Goal: Information Seeking & Learning: Understand process/instructions

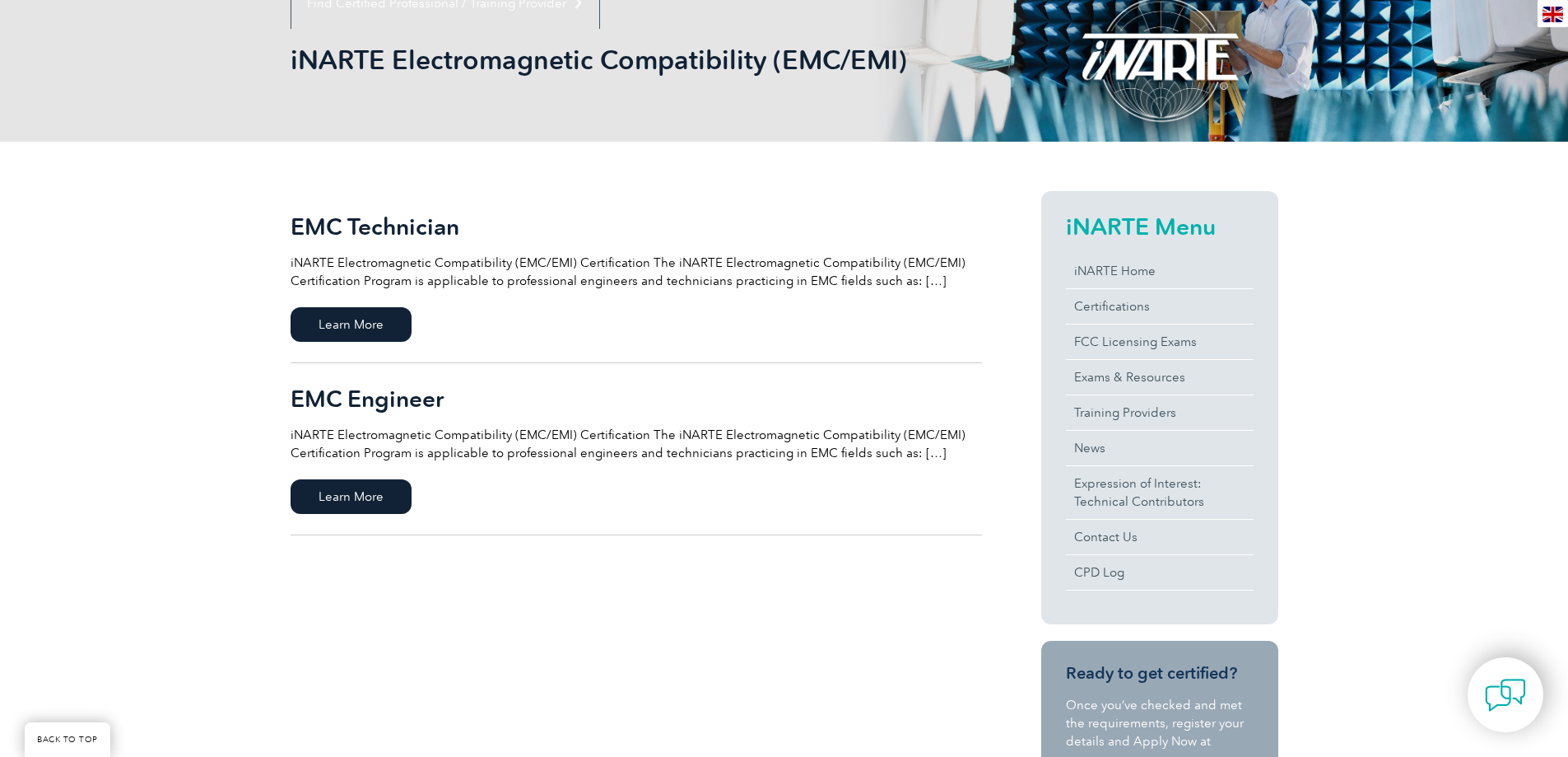
scroll to position [247, 0]
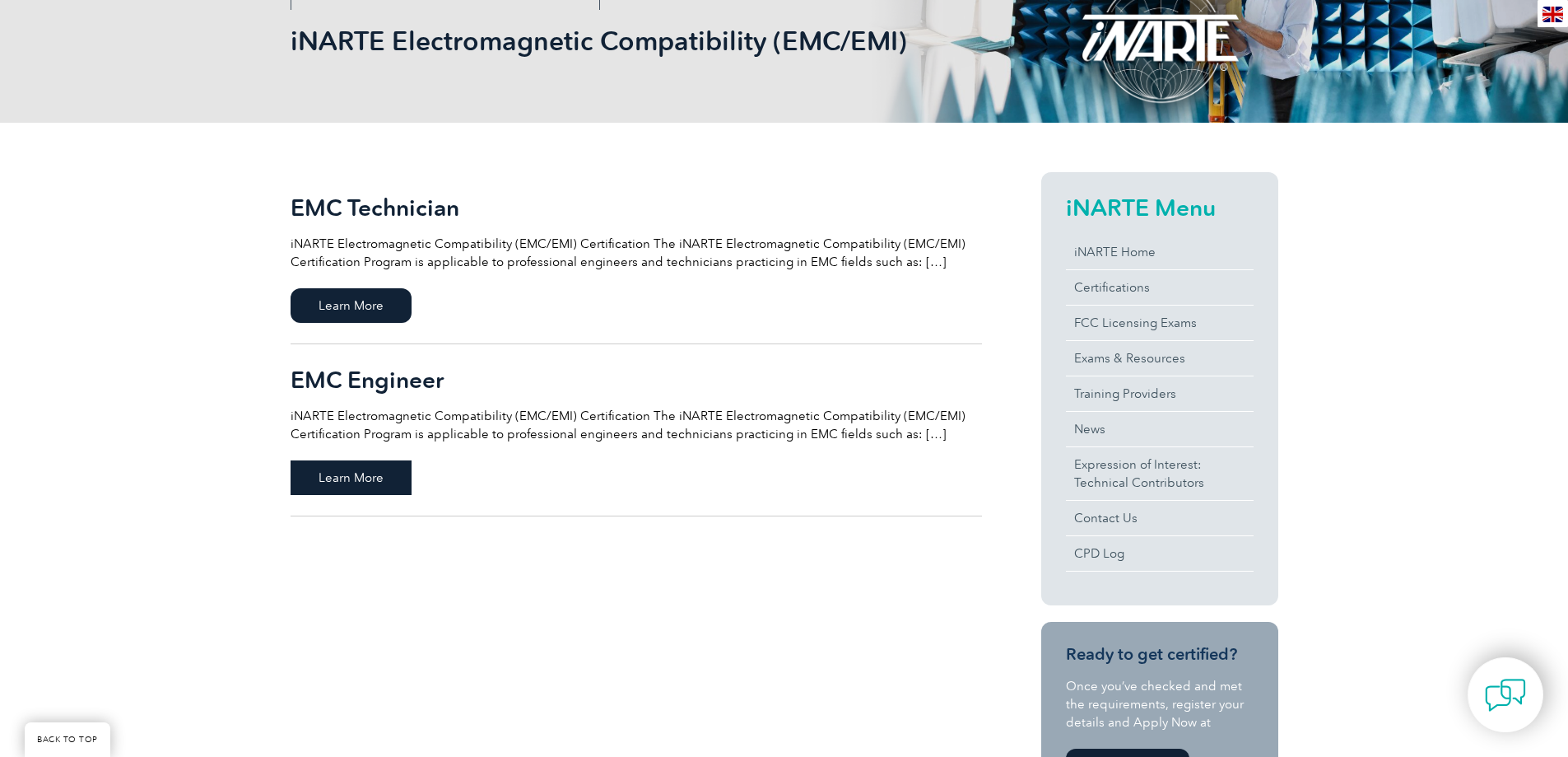
click at [340, 488] on span "Learn More" at bounding box center [351, 477] width 121 height 34
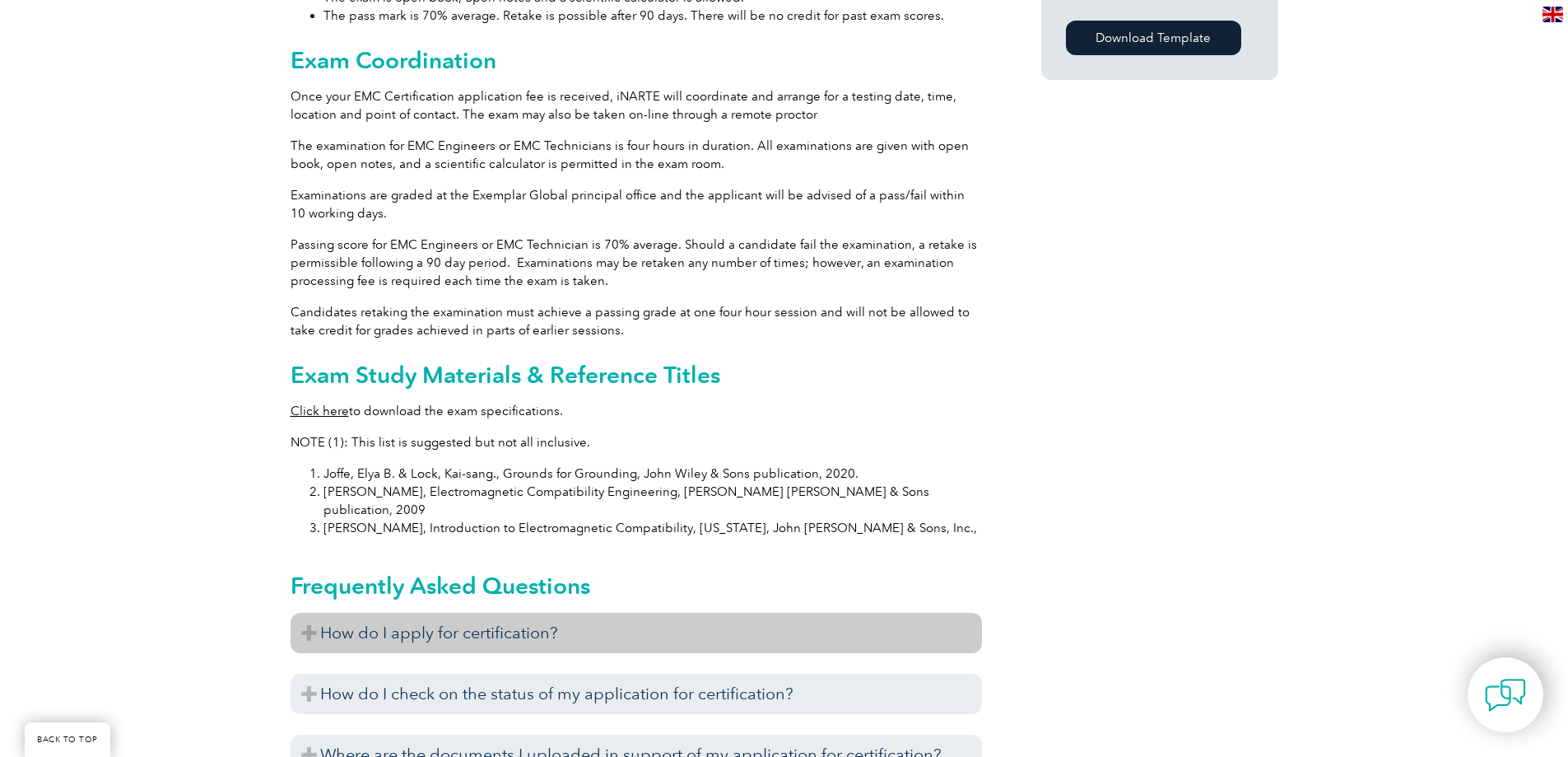
scroll to position [1522, 0]
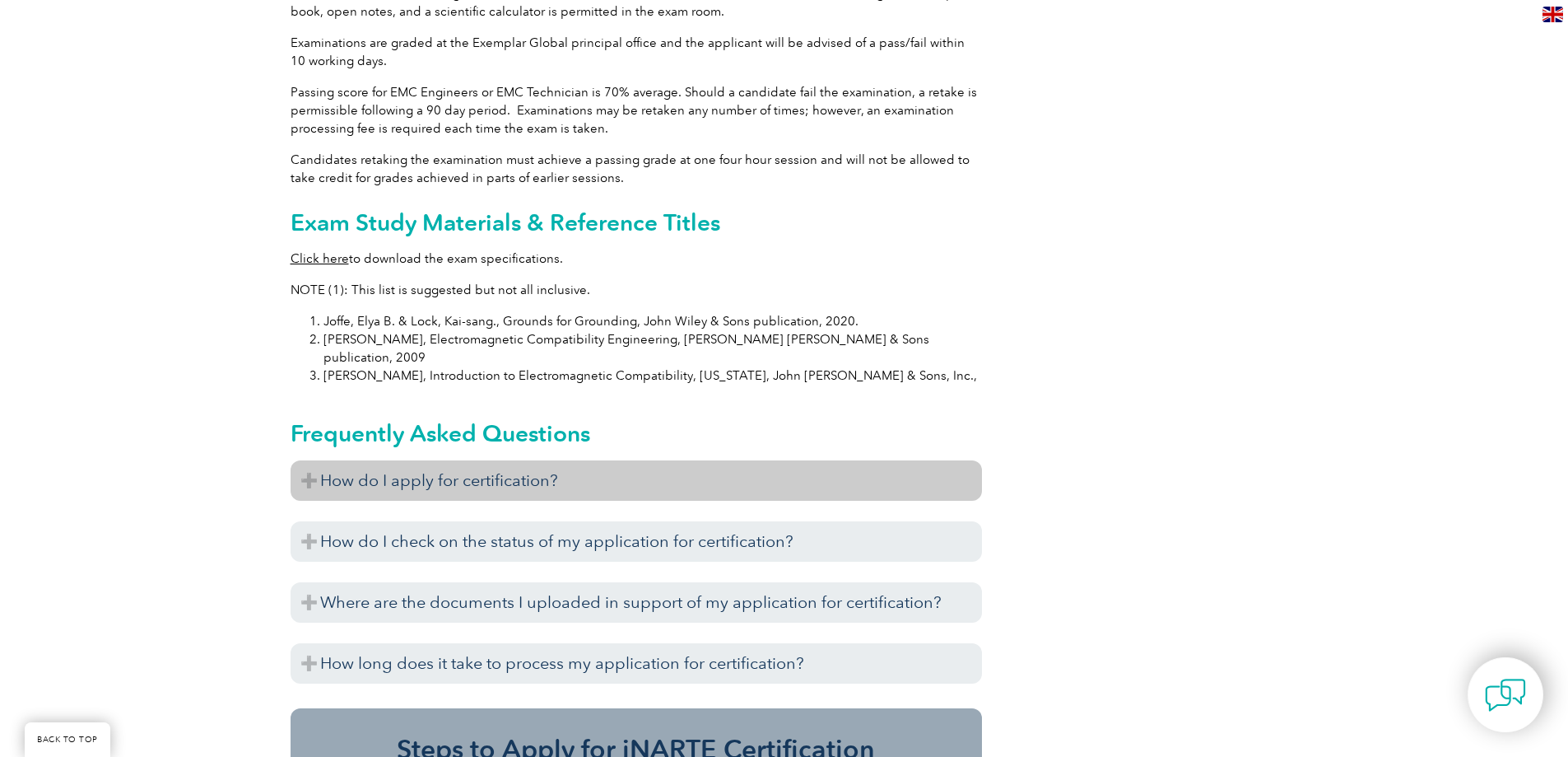
click at [545, 460] on h3 "How do I apply for certification?" at bounding box center [636, 480] width 691 height 40
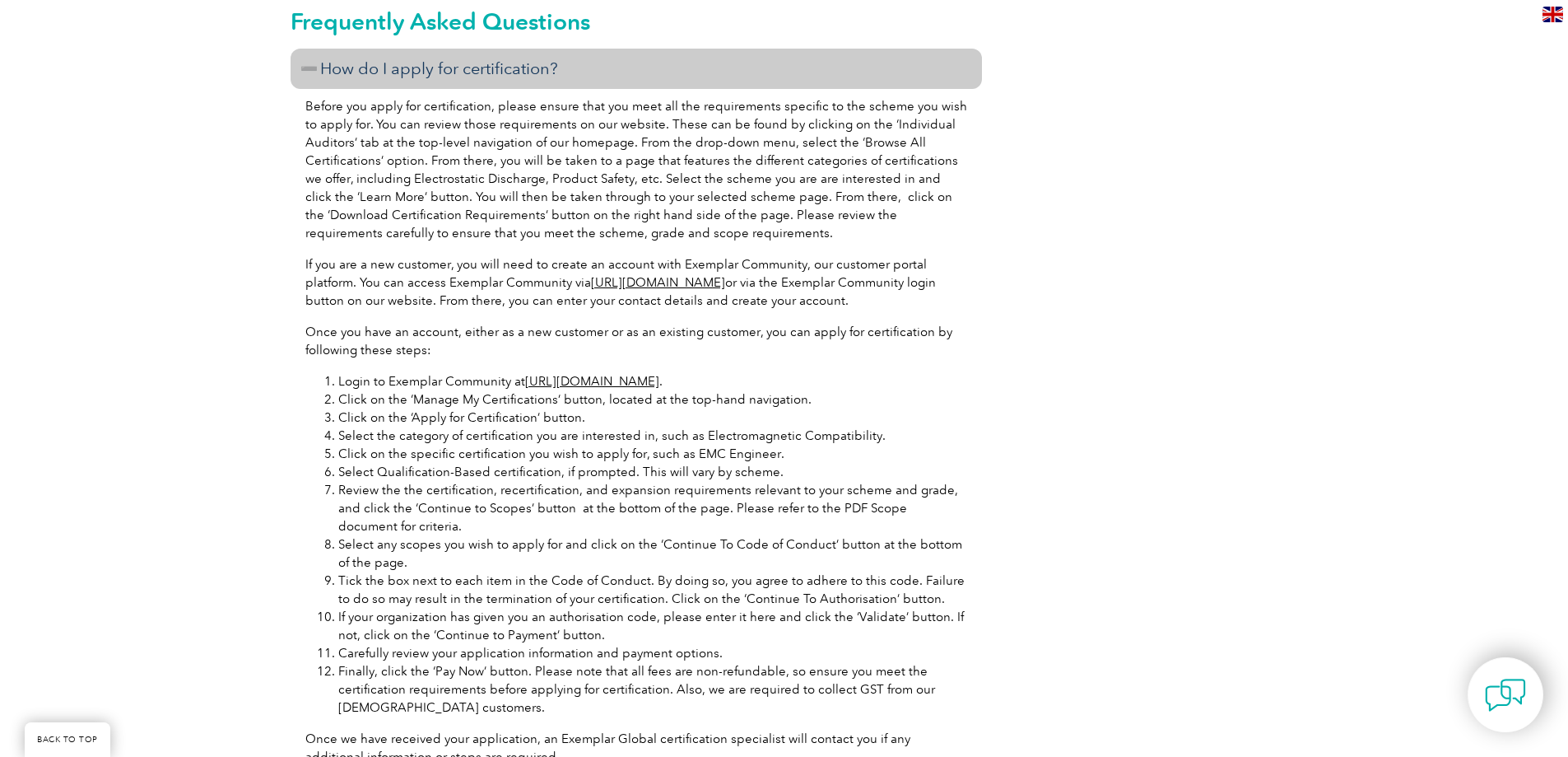
scroll to position [2263, 0]
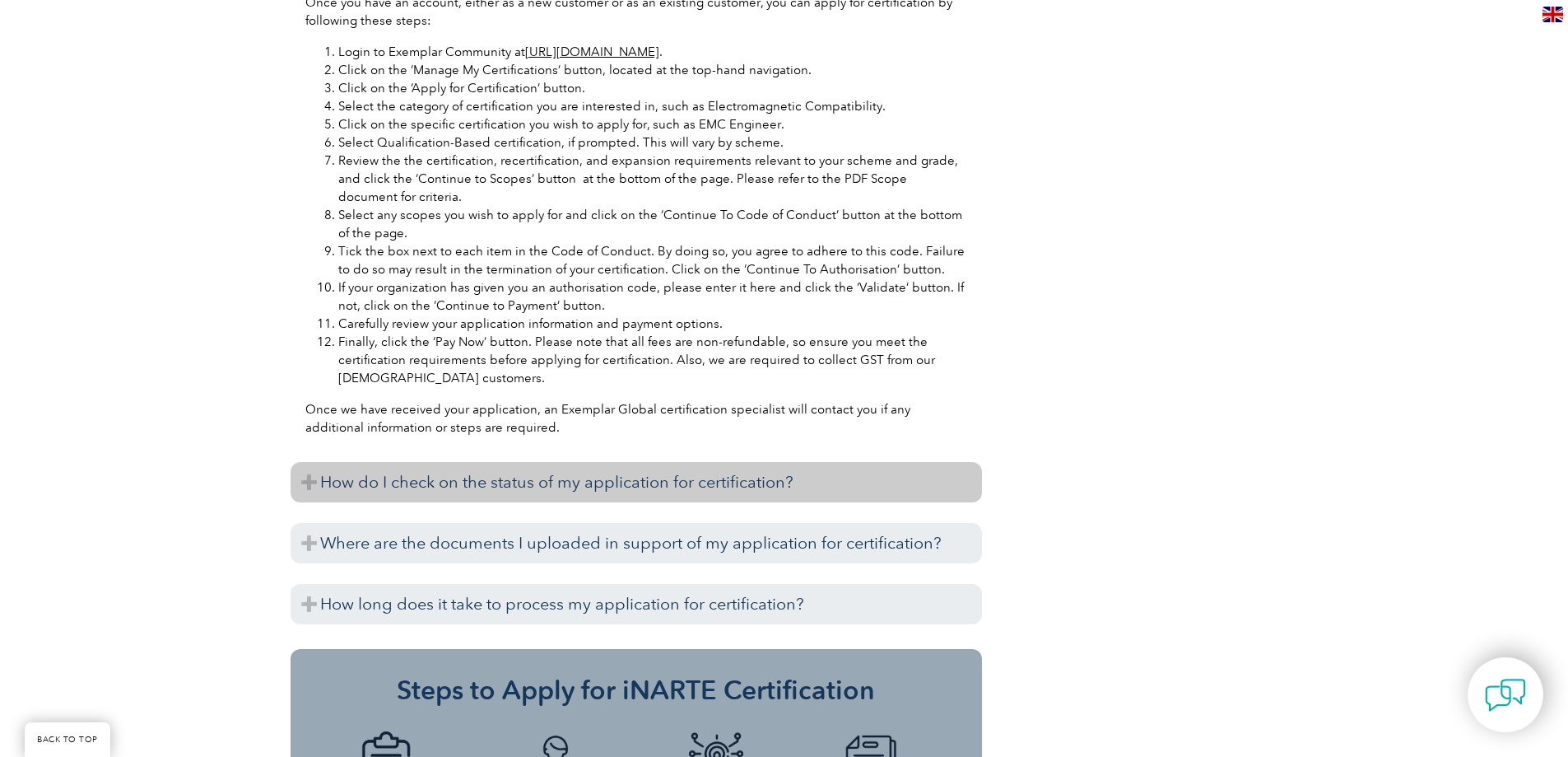
click at [536, 462] on h3 "How do I check on the status of my application for certification?" at bounding box center [636, 481] width 691 height 40
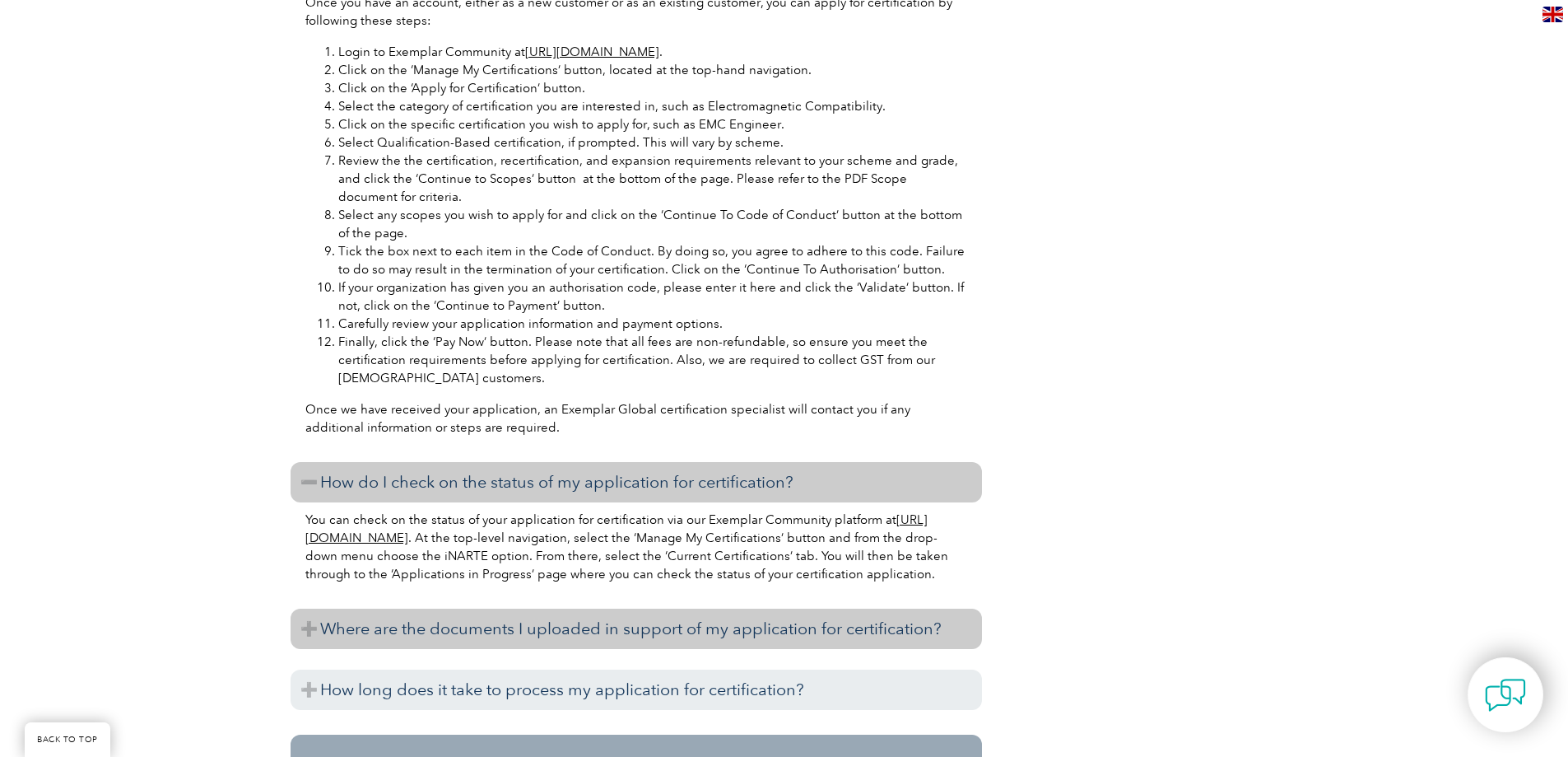
scroll to position [1934, 0]
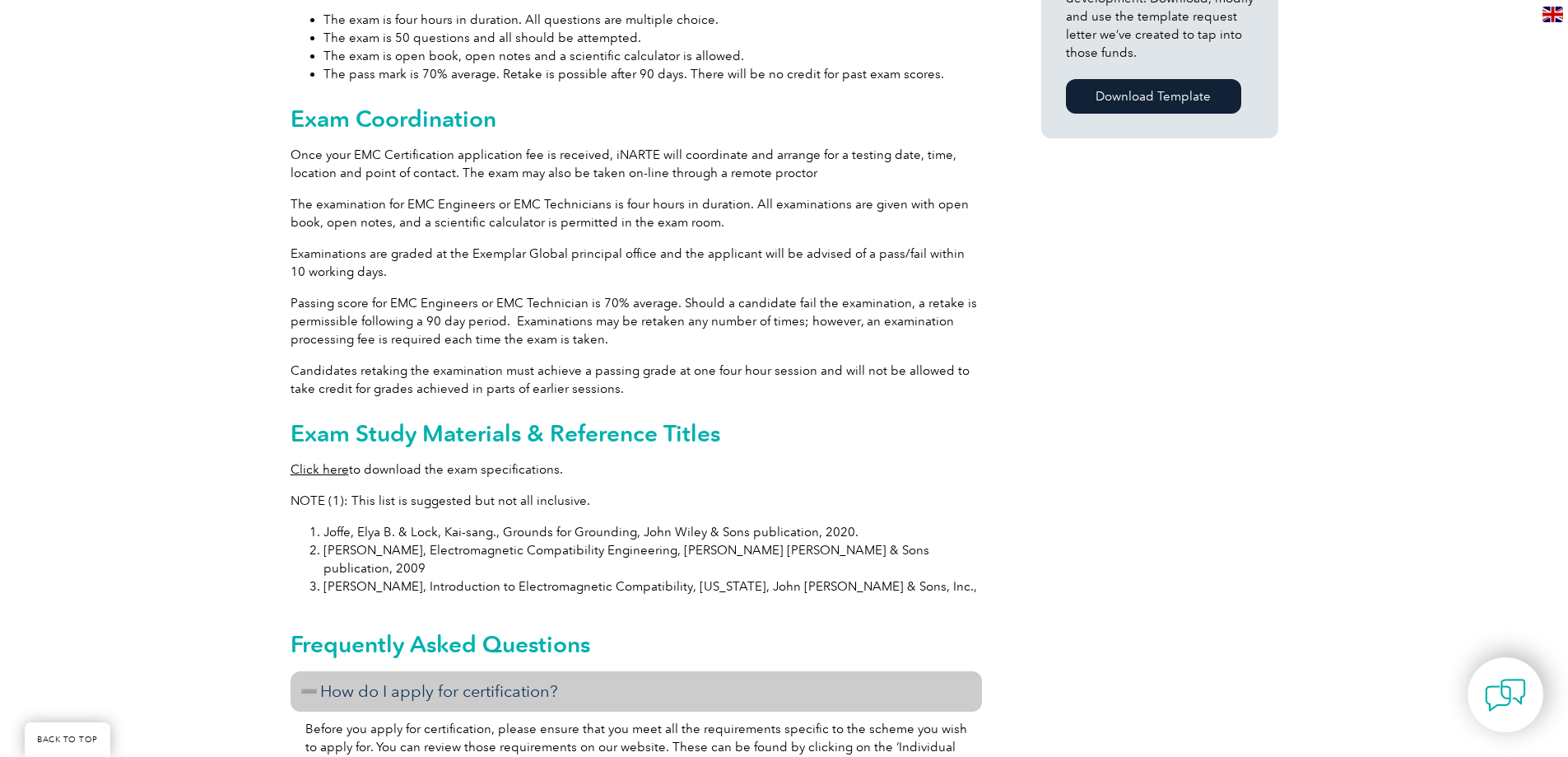
drag, startPoint x: 726, startPoint y: 519, endPoint x: 744, endPoint y: 374, distance: 146.1
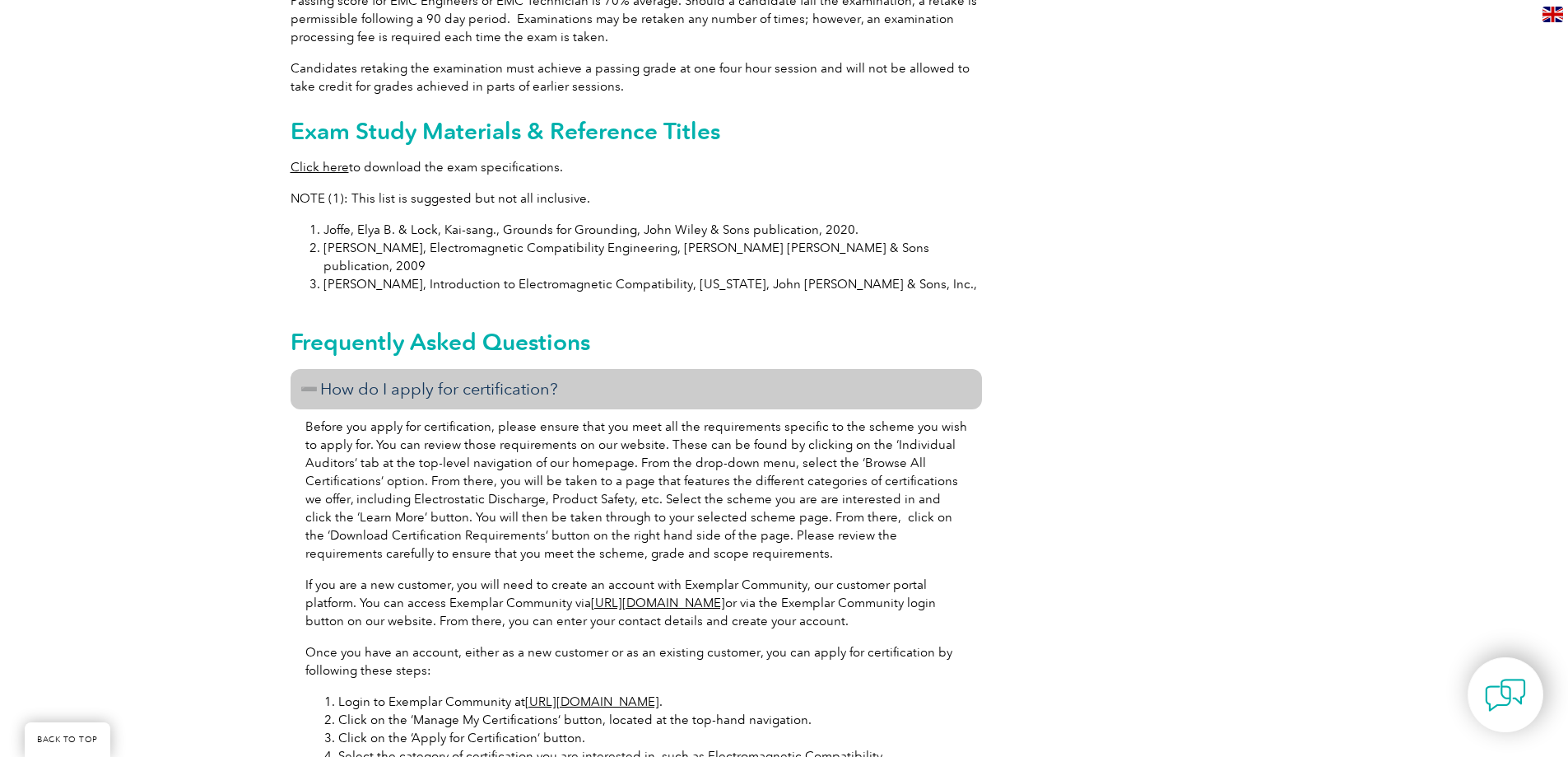
scroll to position [1726, 0]
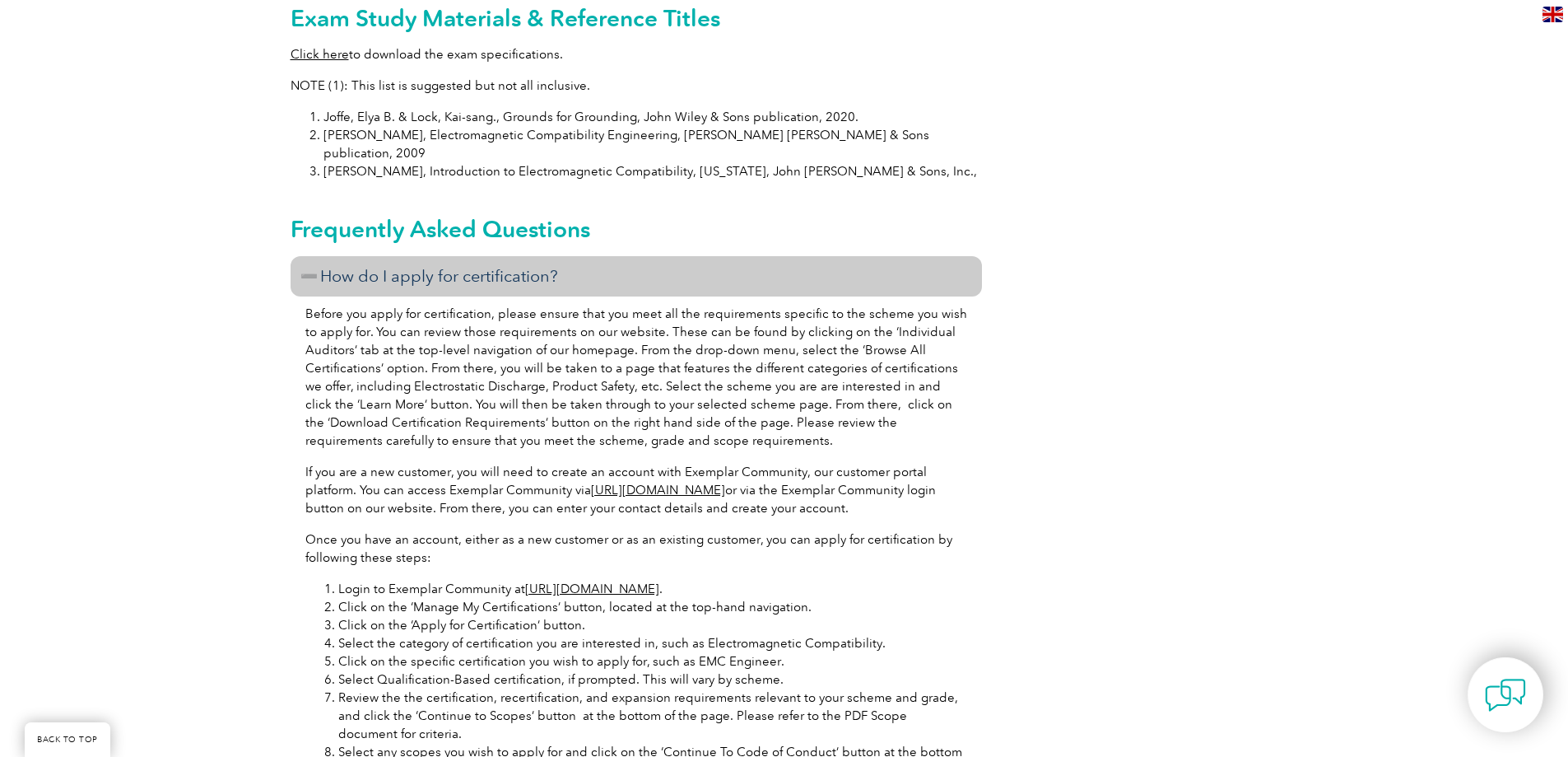
click at [587, 256] on h3 "How do I apply for certification?" at bounding box center [636, 276] width 691 height 40
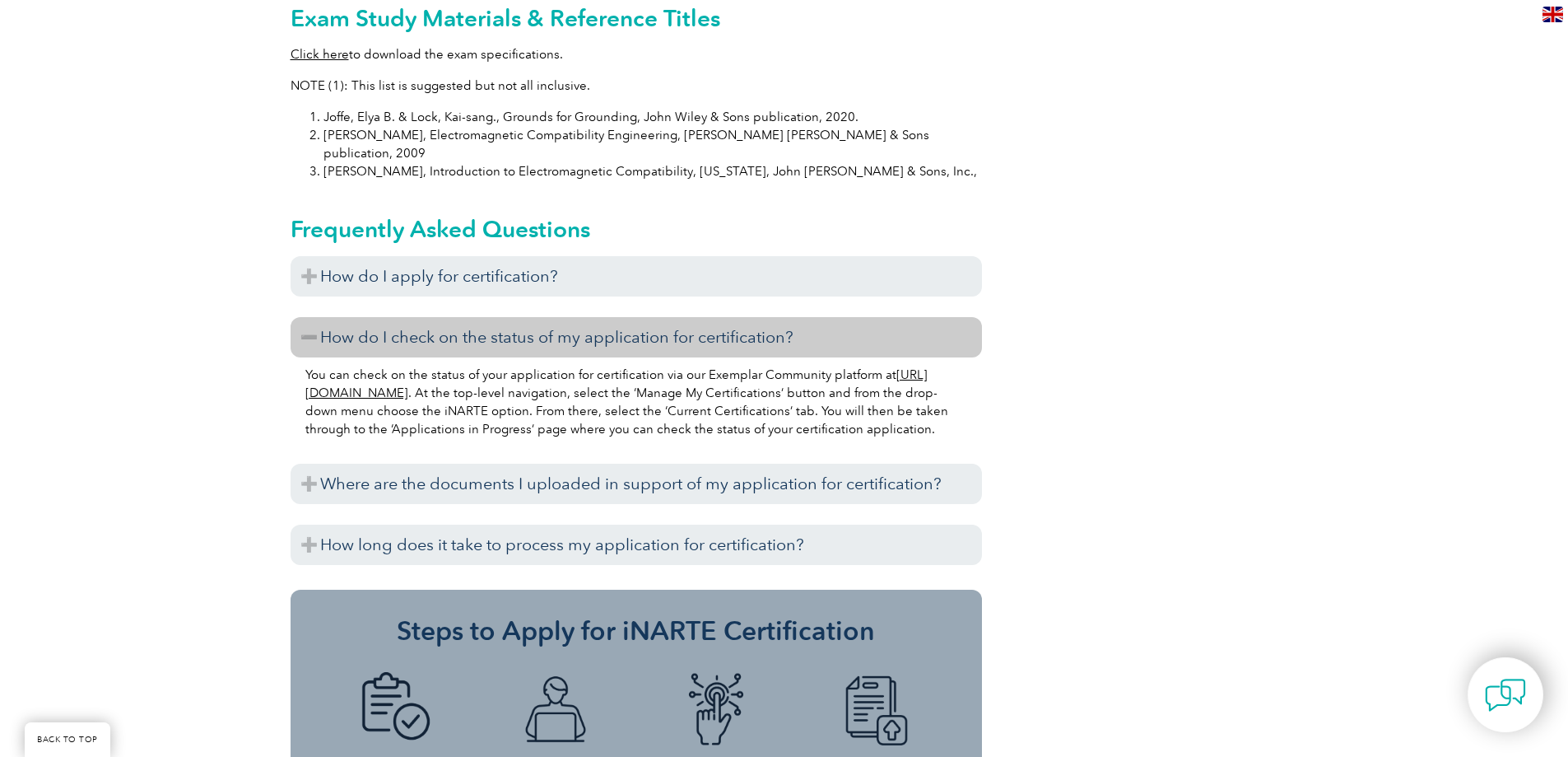
click at [558, 318] on h3 "How do I check on the status of my application for certification?" at bounding box center [636, 336] width 691 height 40
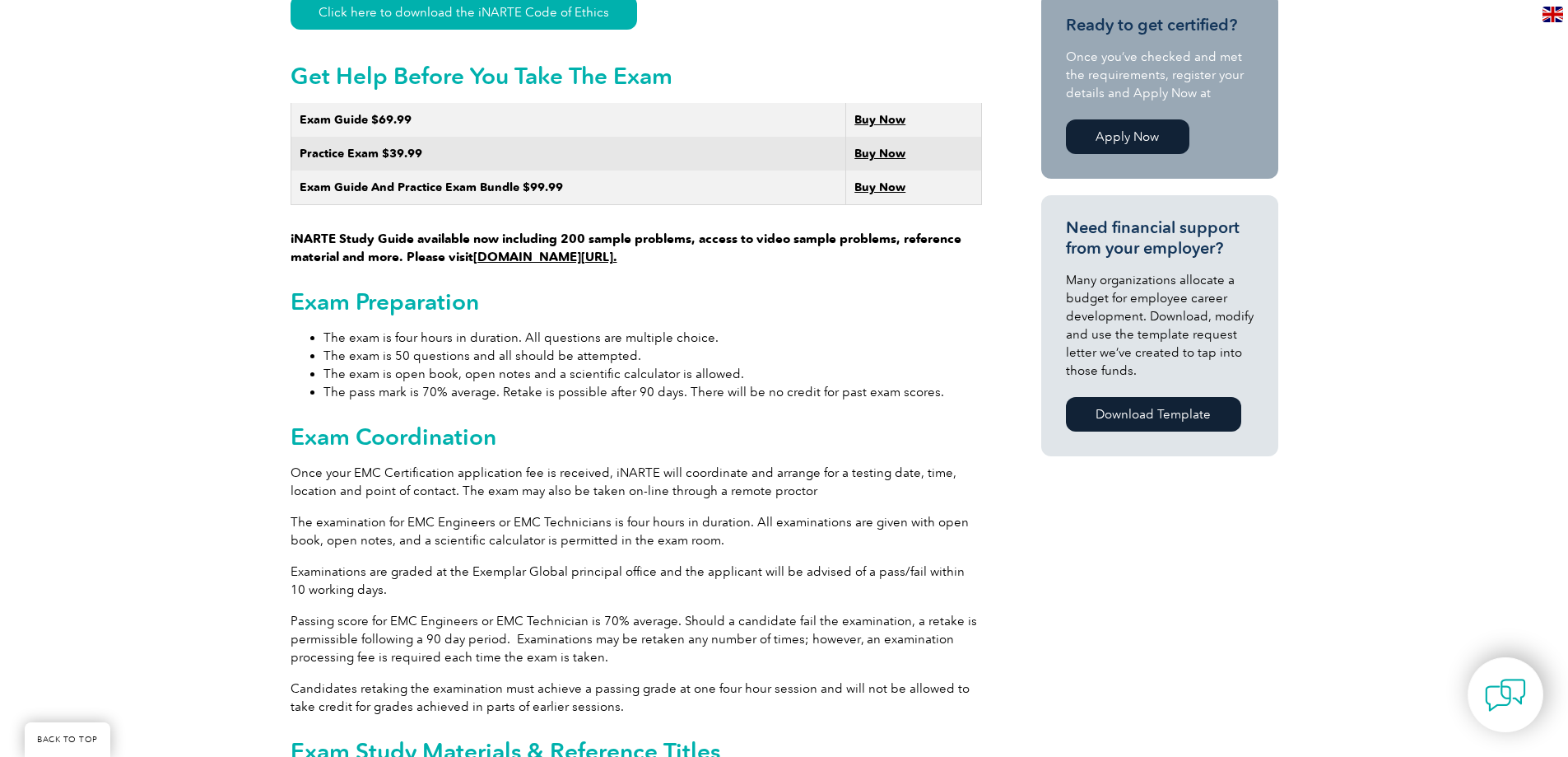
drag, startPoint x: 660, startPoint y: 581, endPoint x: 696, endPoint y: 432, distance: 153.3
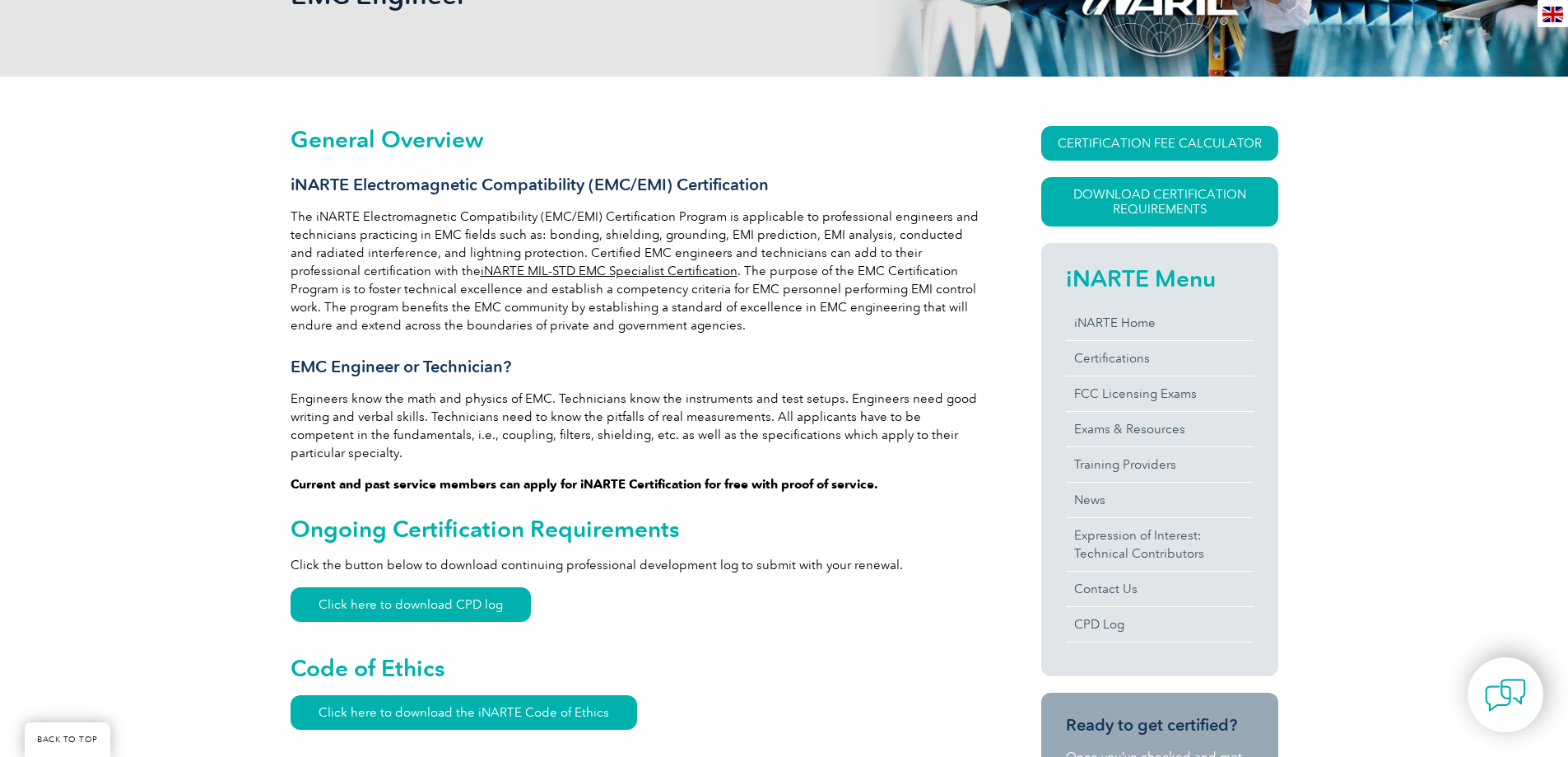
drag, startPoint x: 689, startPoint y: 475, endPoint x: 736, endPoint y: 297, distance: 184.1
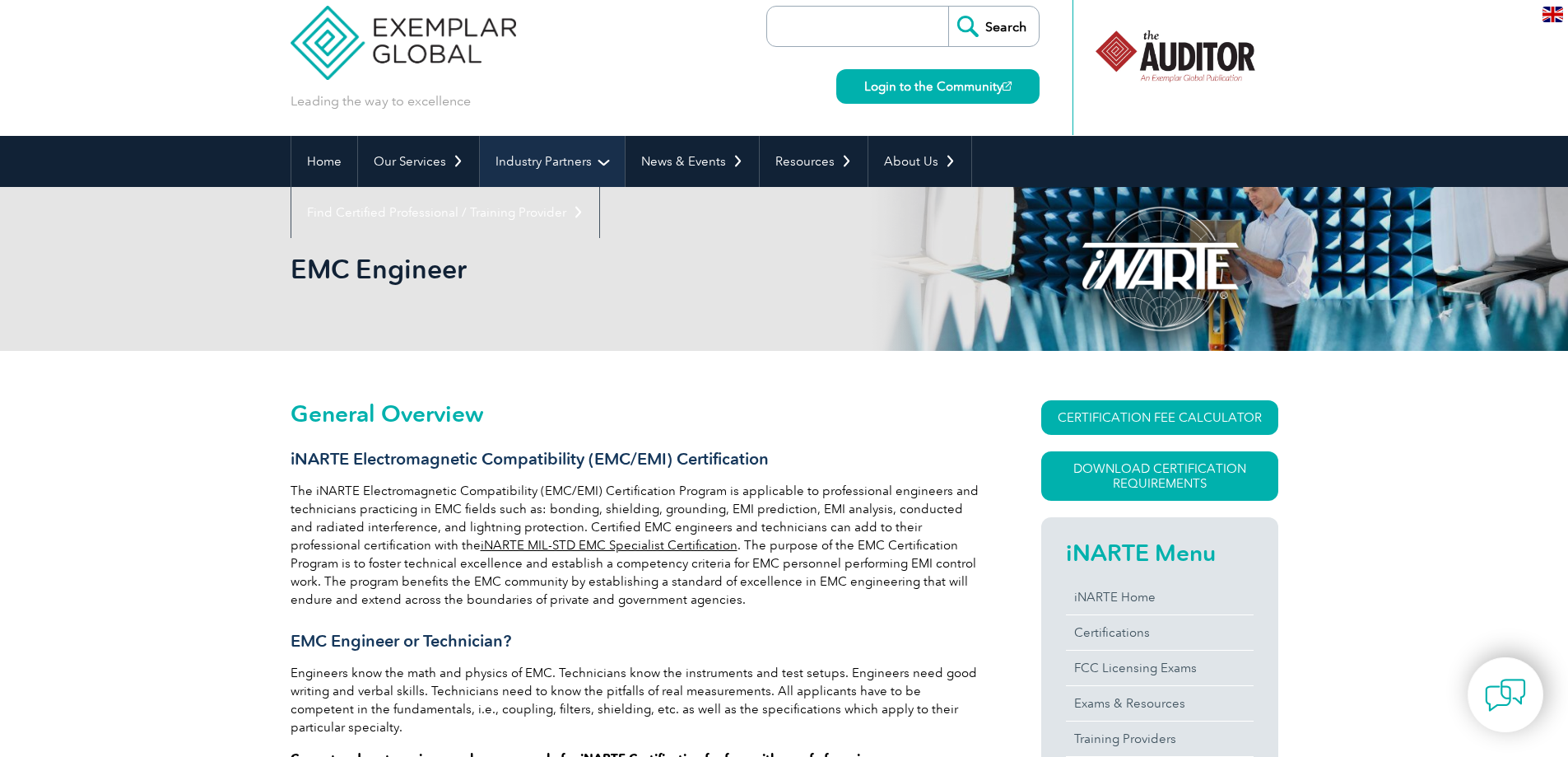
scroll to position [0, 0]
